Goal: Navigation & Orientation: Find specific page/section

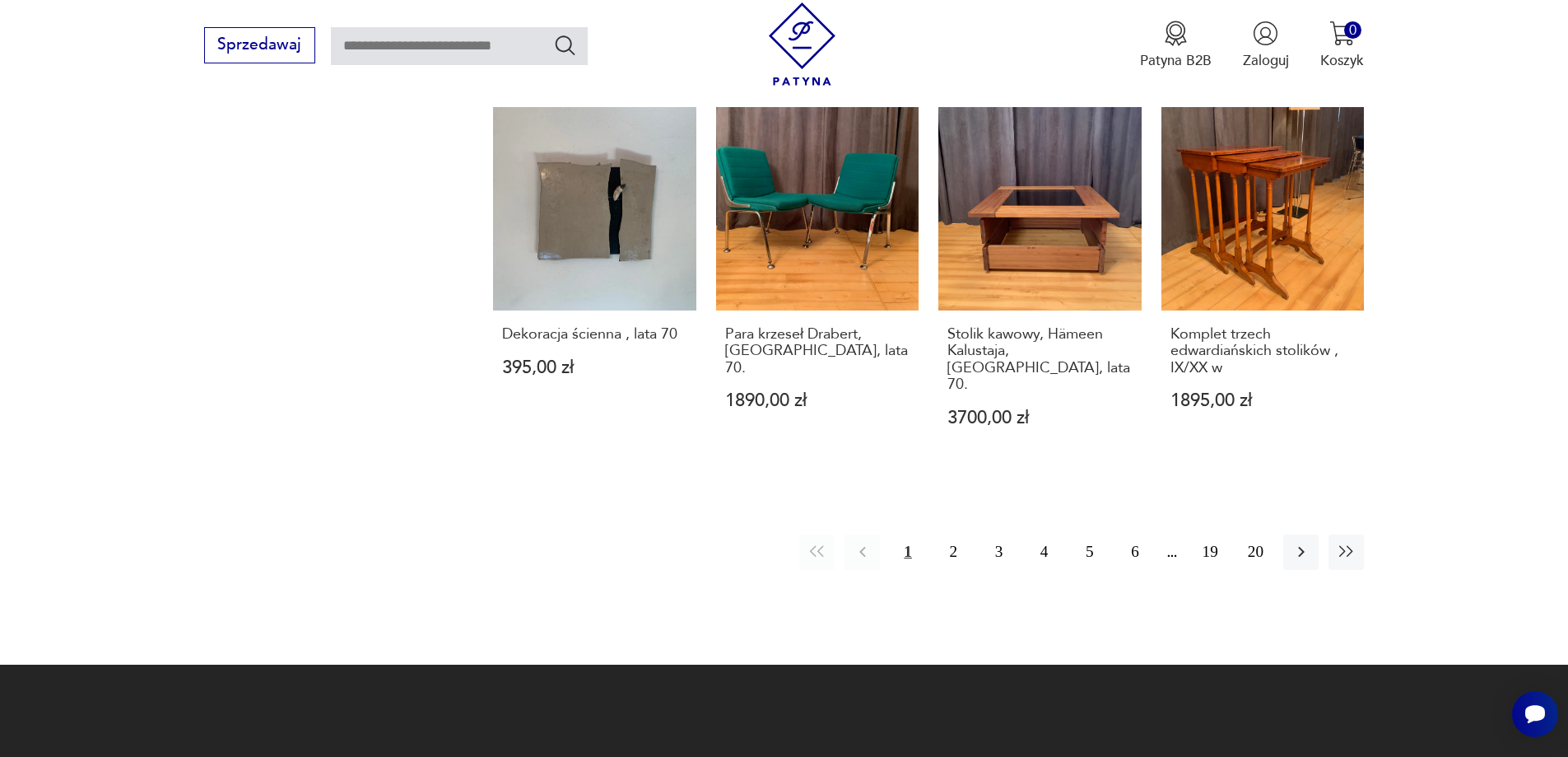
scroll to position [1884, 0]
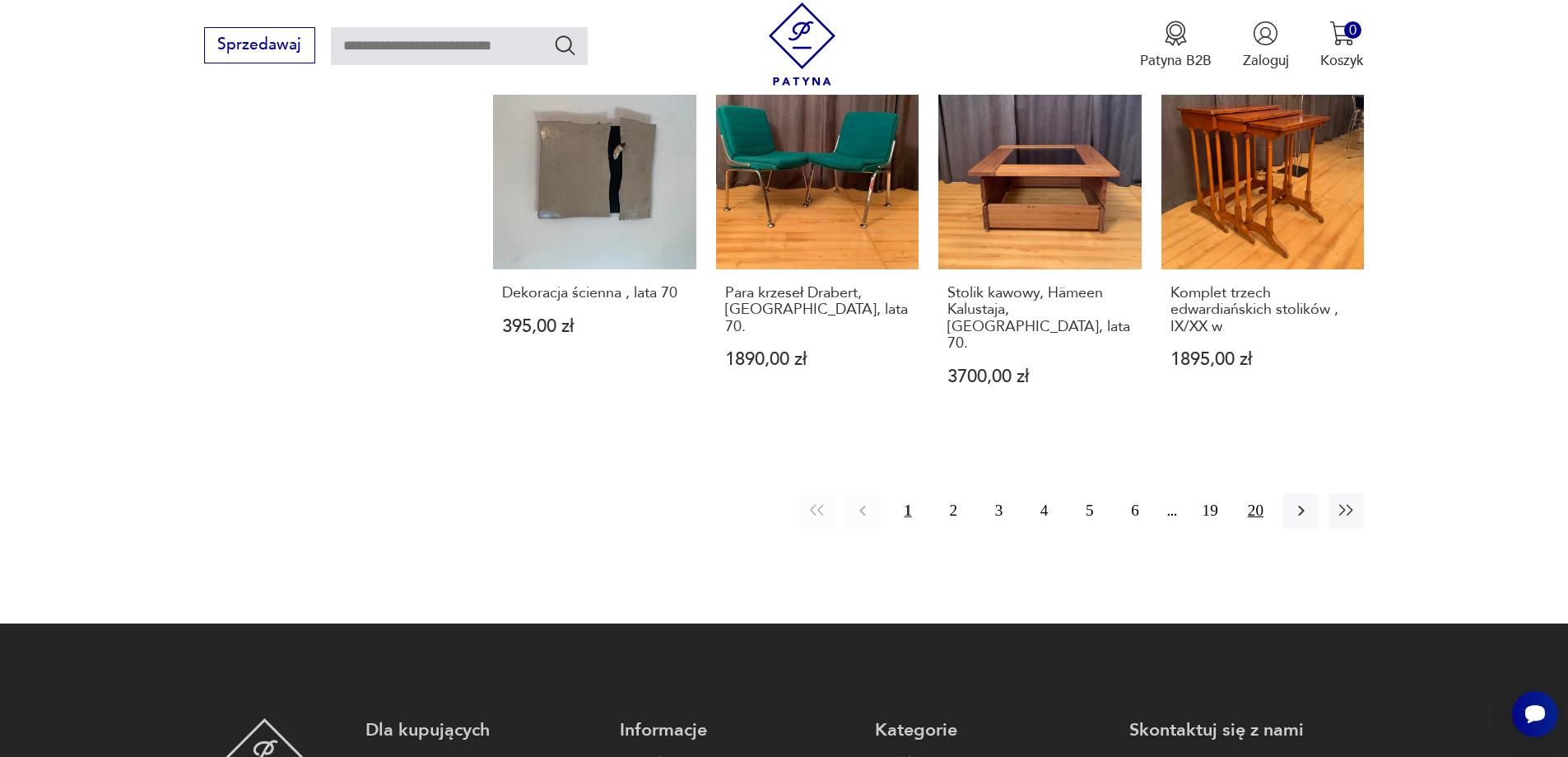
click at [1253, 493] on button "20" at bounding box center [1256, 511] width 36 height 36
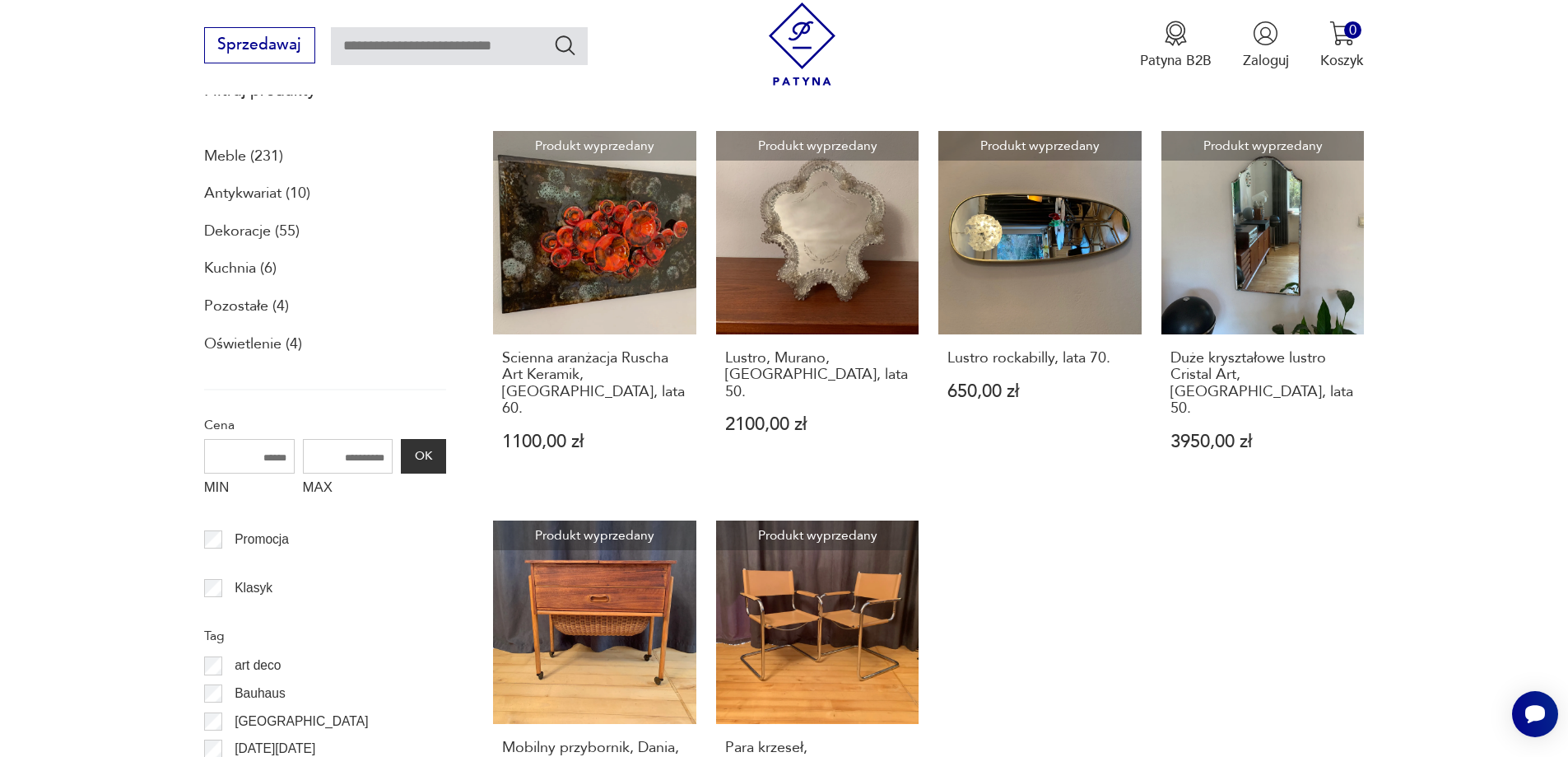
scroll to position [658, 0]
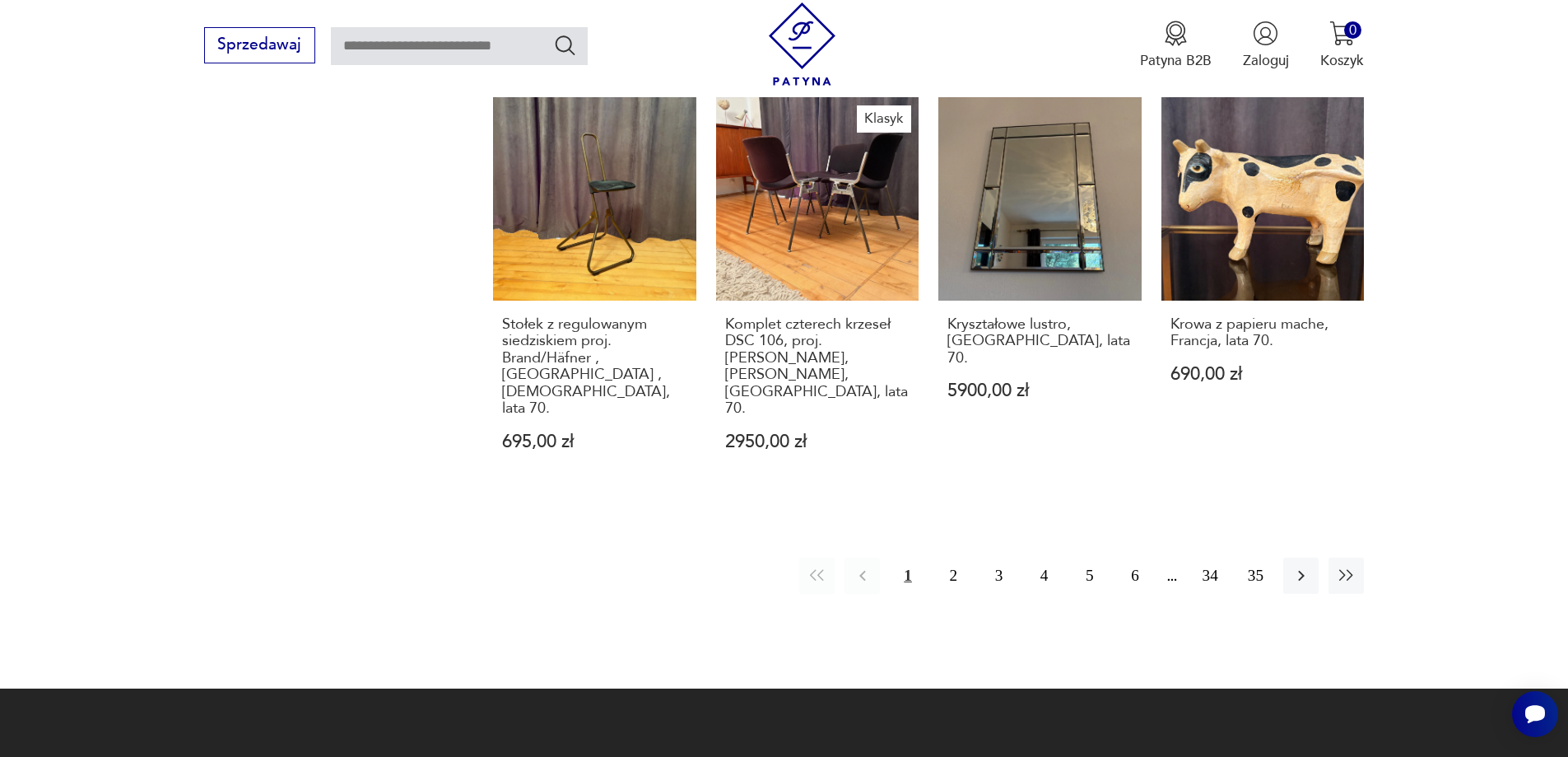
scroll to position [1873, 0]
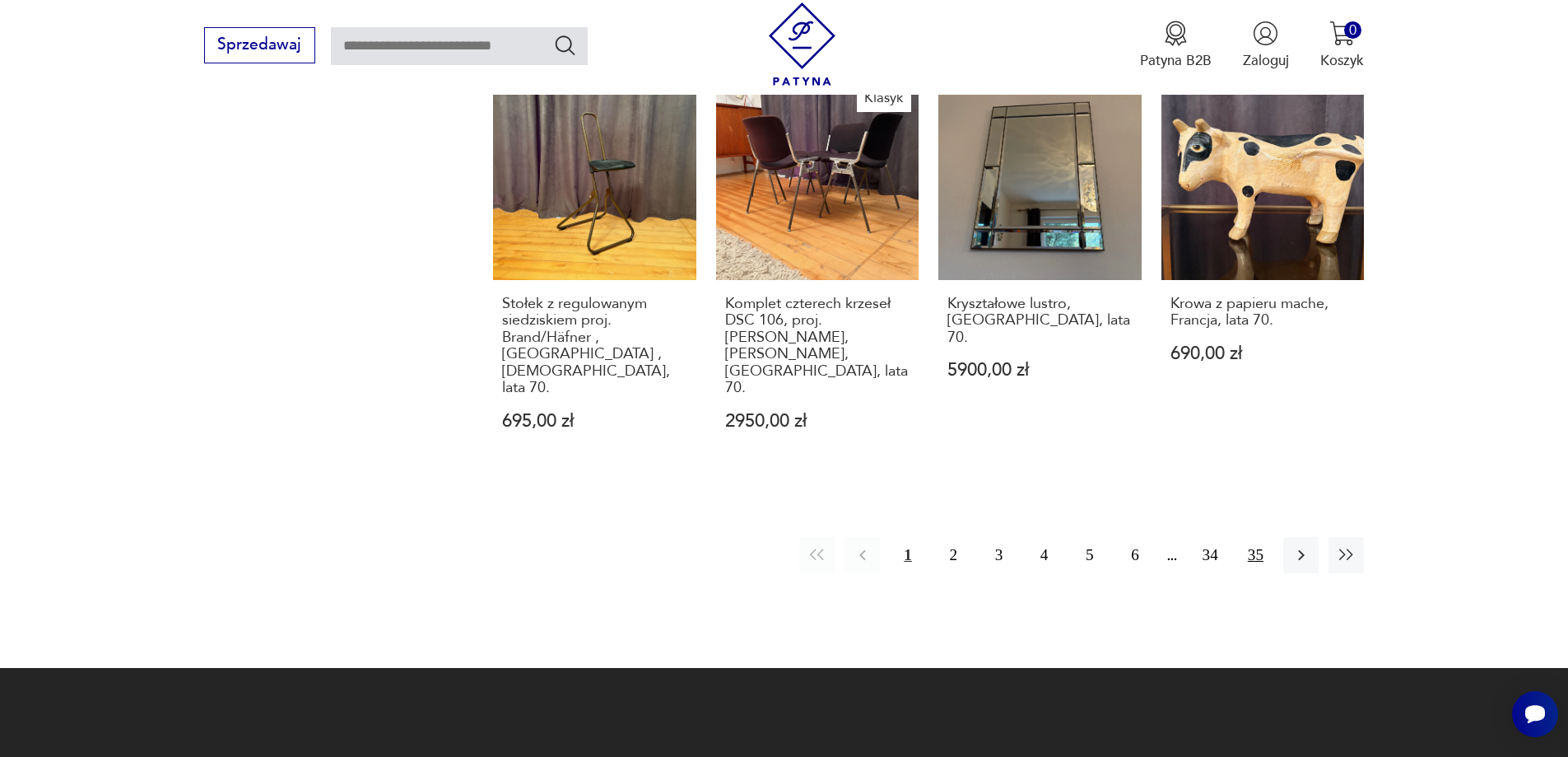
click at [1256, 537] on button "35" at bounding box center [1256, 555] width 36 height 36
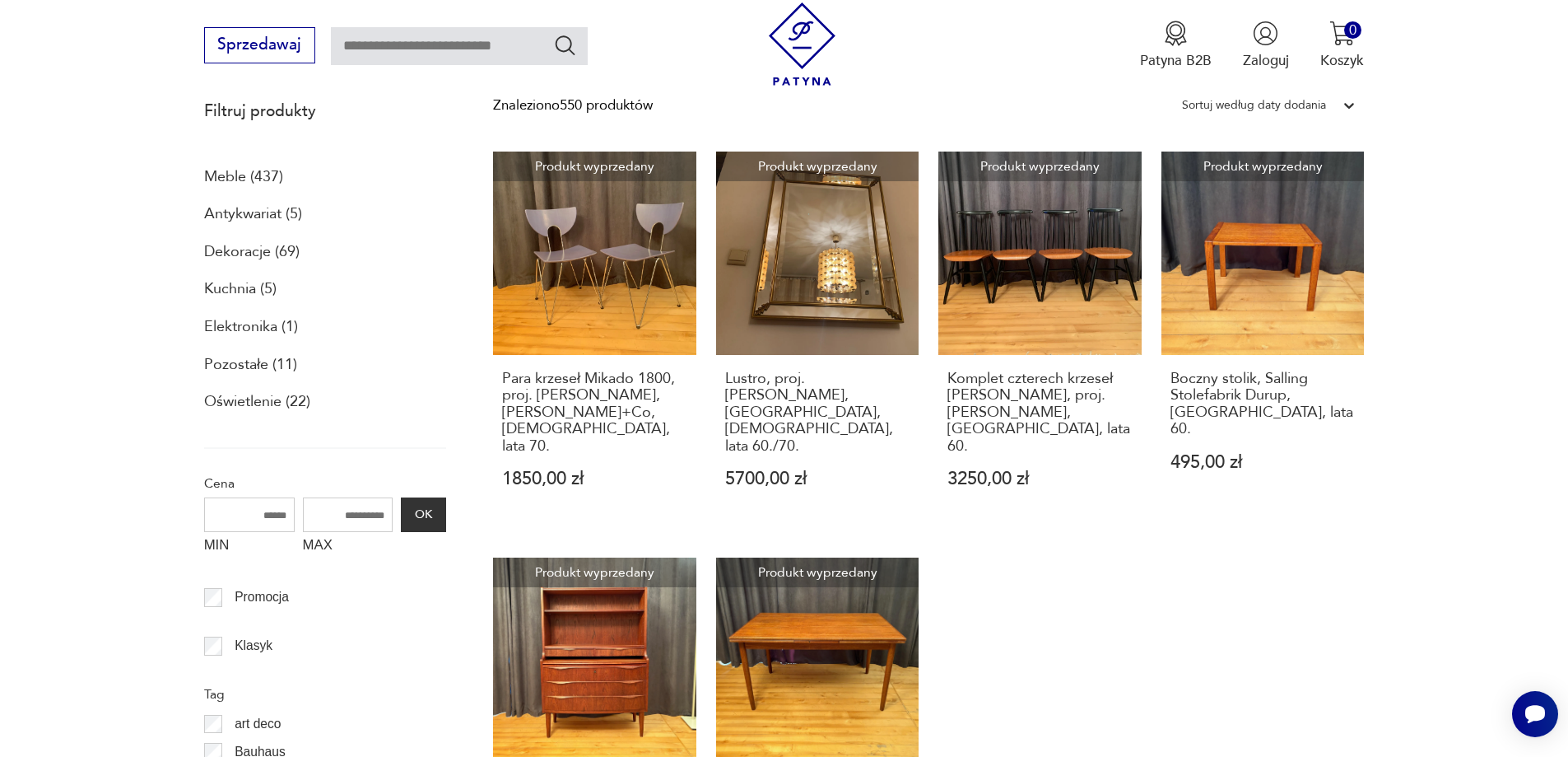
scroll to position [670, 0]
